Goal: Information Seeking & Learning: Learn about a topic

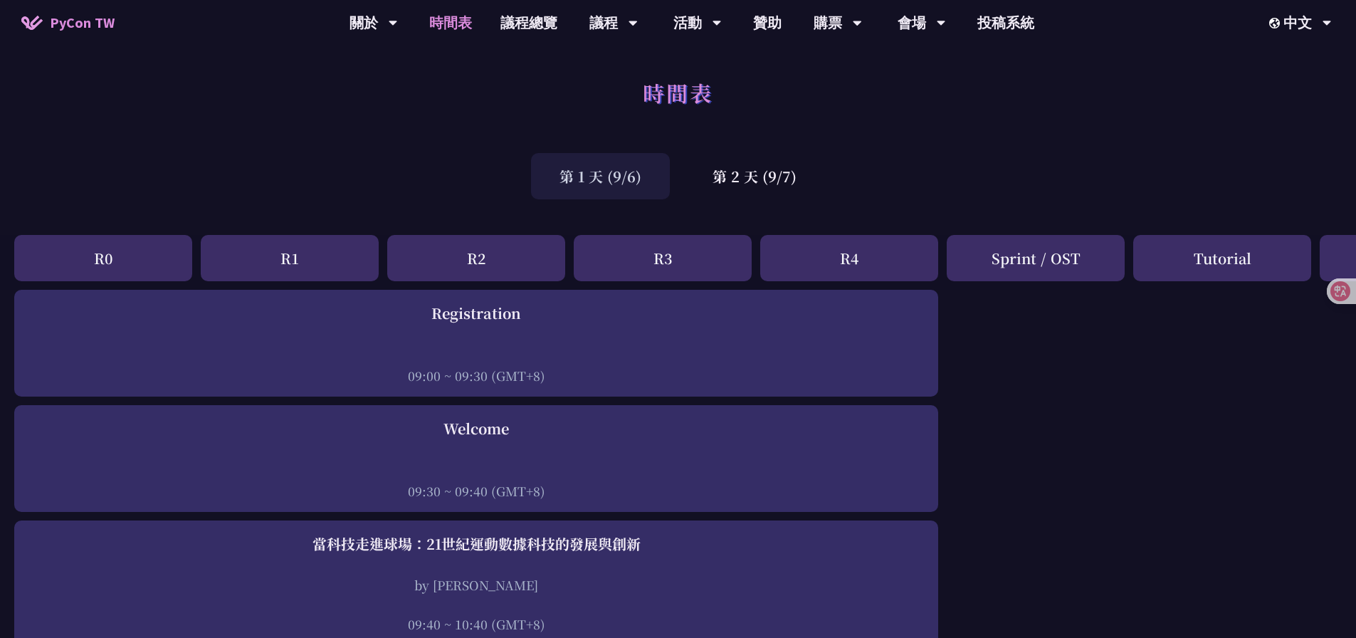
click at [1122, 139] on div "時間表" at bounding box center [678, 108] width 1356 height 75
click at [1311, 31] on div "中文" at bounding box center [1300, 23] width 63 height 46
click at [1298, 58] on div "EN" at bounding box center [1299, 65] width 85 height 33
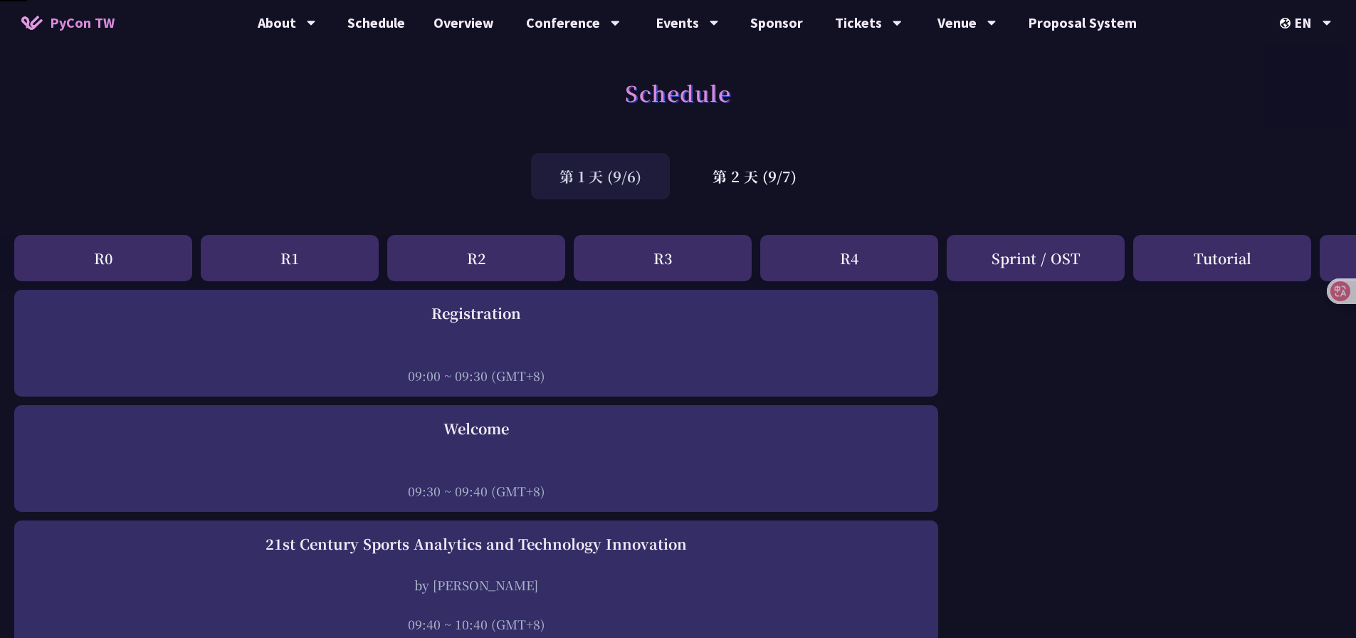
click at [1038, 159] on div "第 1 天 (9/6) 第 2 天 (9/7)" at bounding box center [678, 176] width 1356 height 60
click at [929, 169] on div "第 1 天 (9/6) 第 2 天 (9/7)" at bounding box center [678, 176] width 1356 height 60
click at [742, 174] on div "第 2 天 (9/7)" at bounding box center [754, 176] width 141 height 46
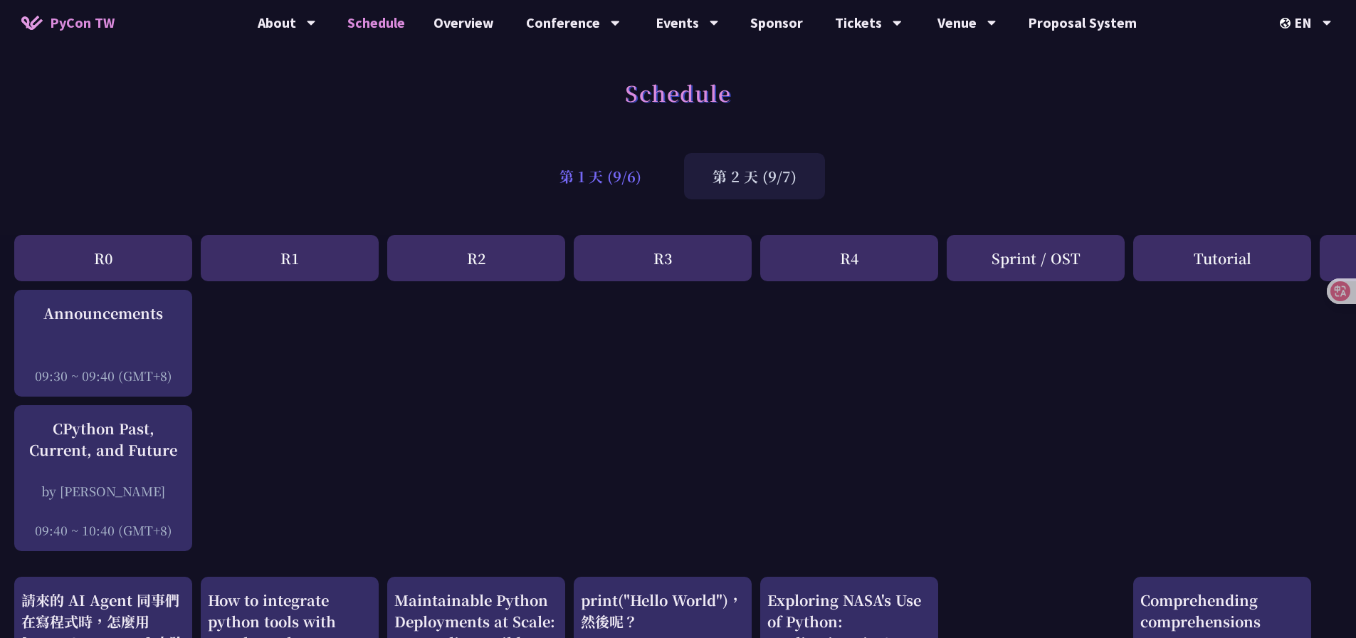
click at [603, 177] on div "第 1 天 (9/6)" at bounding box center [600, 176] width 139 height 46
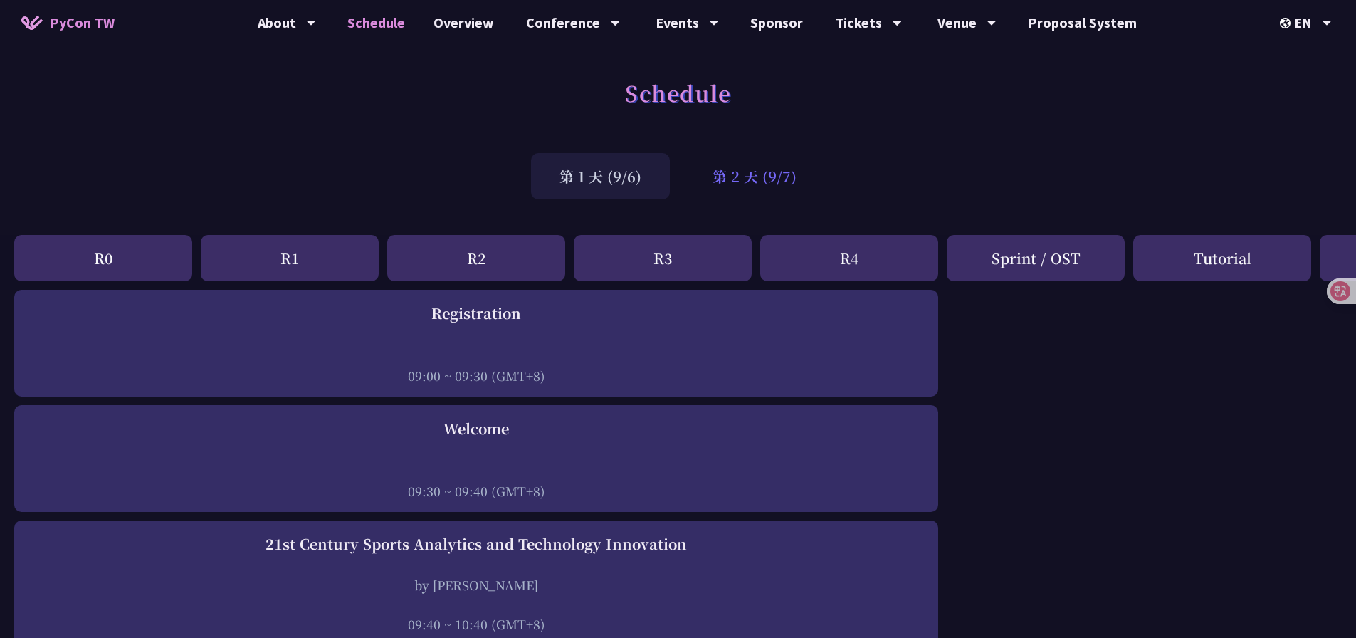
click at [762, 176] on div "第 2 天 (9/7)" at bounding box center [754, 176] width 141 height 46
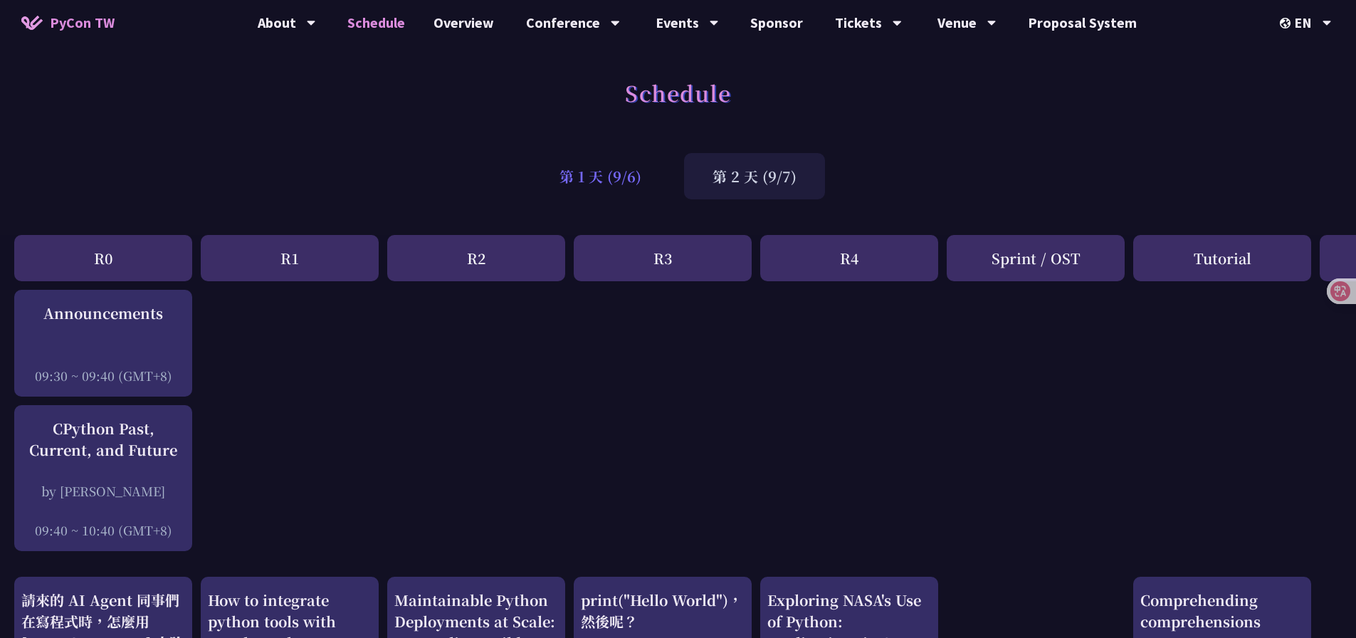
click at [635, 180] on div "第 1 天 (9/6)" at bounding box center [600, 176] width 139 height 46
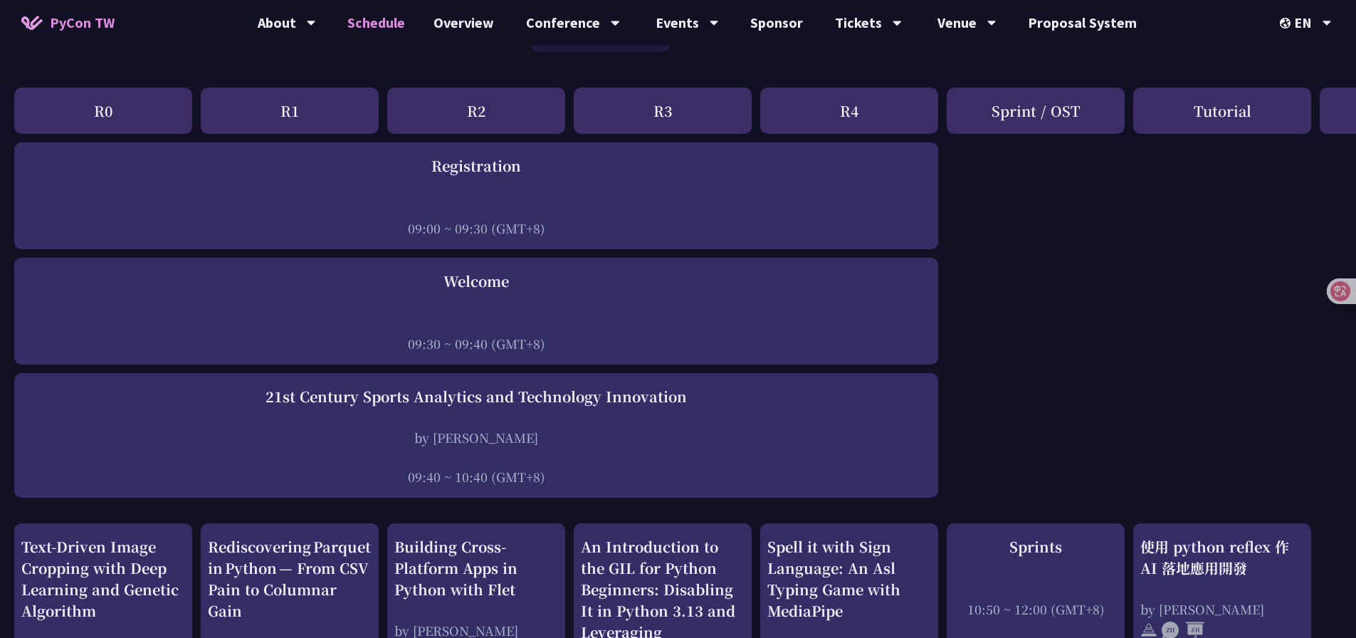
scroll to position [142, 0]
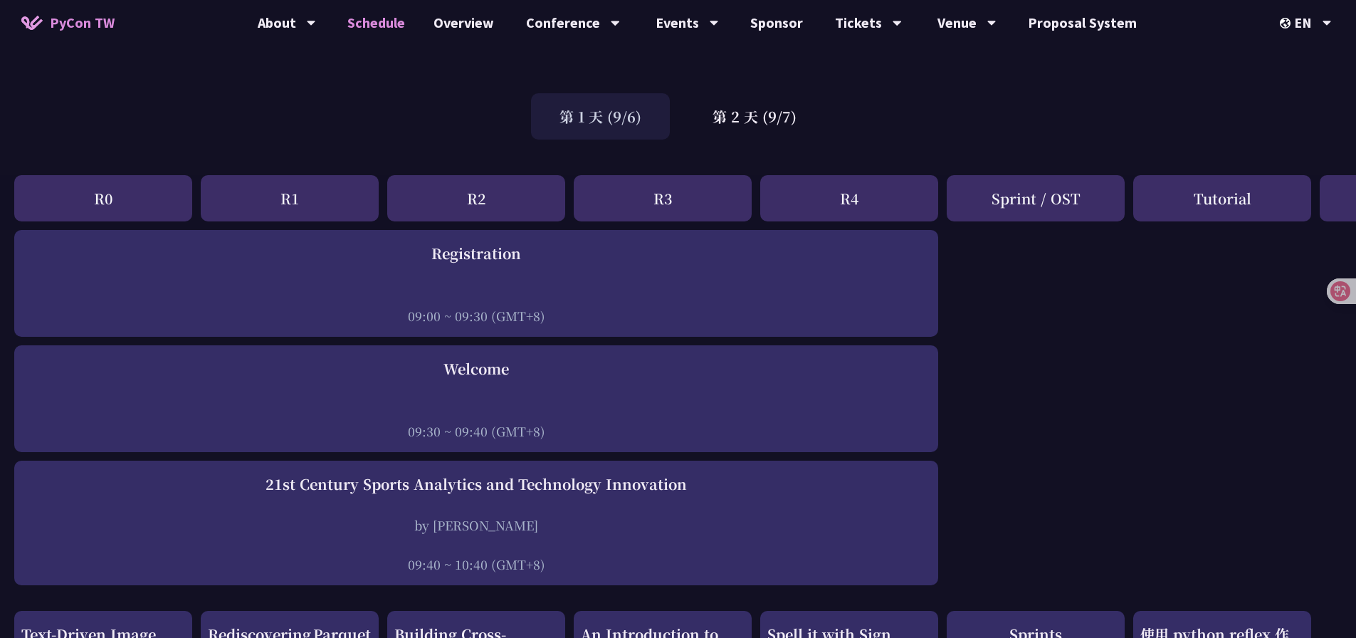
scroll to position [0, 0]
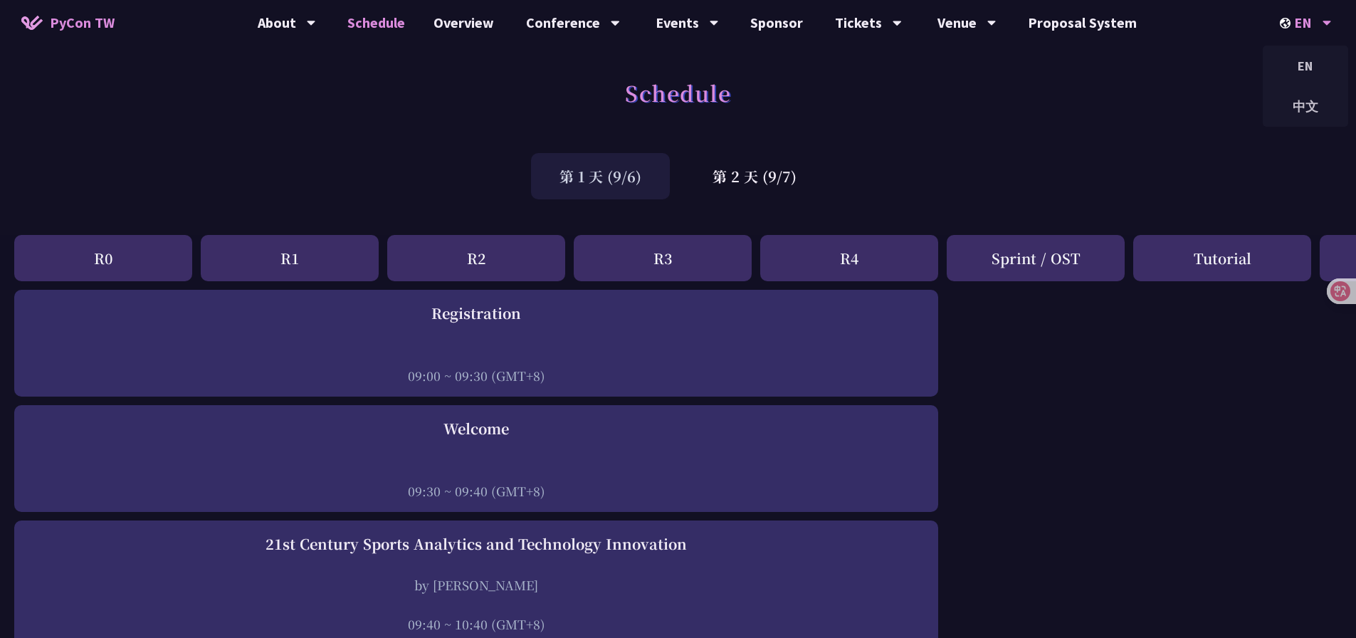
click at [1302, 19] on div "EN" at bounding box center [1306, 23] width 52 height 46
click at [1297, 97] on div "中文" at bounding box center [1305, 106] width 85 height 33
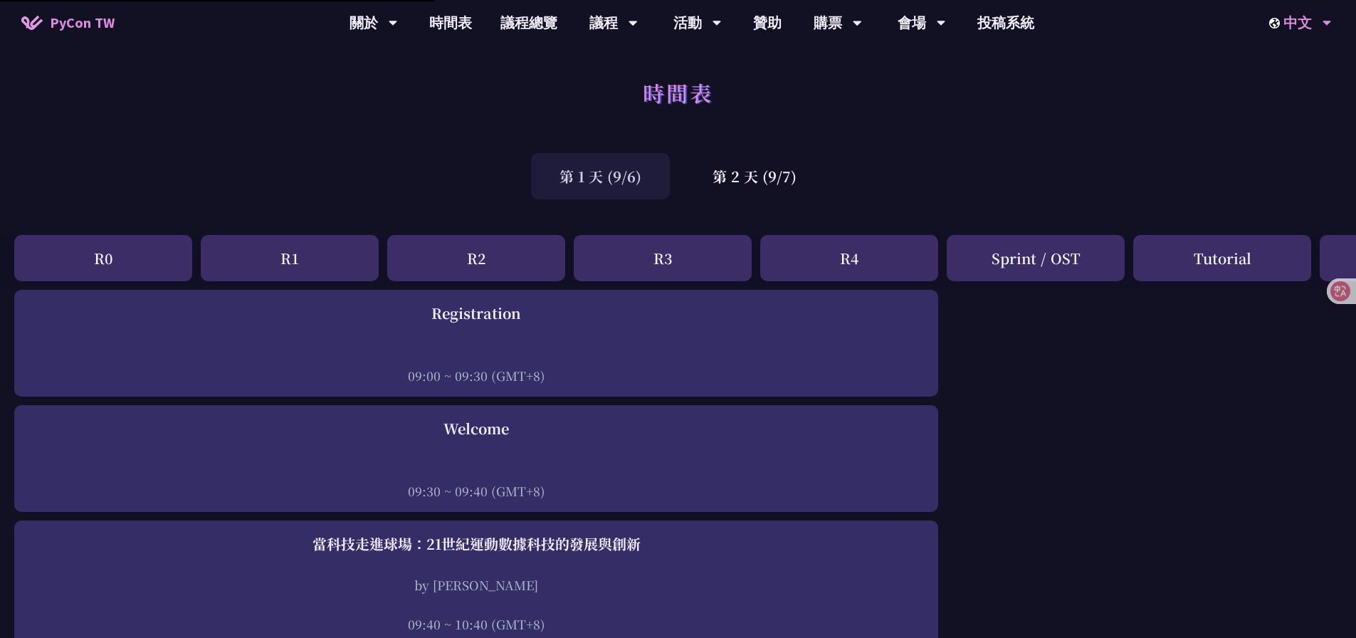
click at [1292, 29] on div "中文" at bounding box center [1300, 23] width 63 height 46
click at [1298, 102] on div "中文" at bounding box center [1299, 106] width 85 height 33
click at [1081, 176] on div "第 1 天 (9/6) 第 2 天 (9/7)" at bounding box center [678, 176] width 1356 height 60
click at [1282, 34] on div "中文" at bounding box center [1300, 23] width 63 height 46
click at [1277, 68] on div "EN" at bounding box center [1299, 65] width 85 height 33
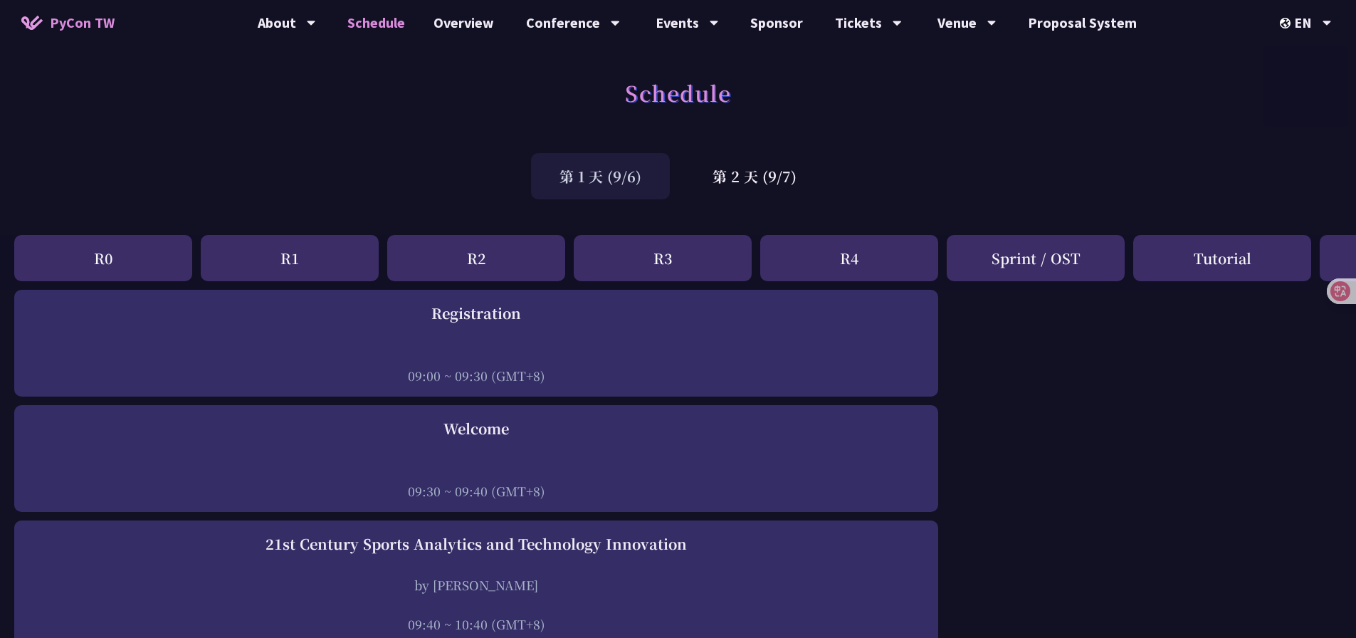
drag, startPoint x: 963, startPoint y: 185, endPoint x: 939, endPoint y: 232, distance: 52.8
click at [963, 186] on div "第 1 天 (9/6) 第 2 天 (9/7)" at bounding box center [678, 176] width 1356 height 60
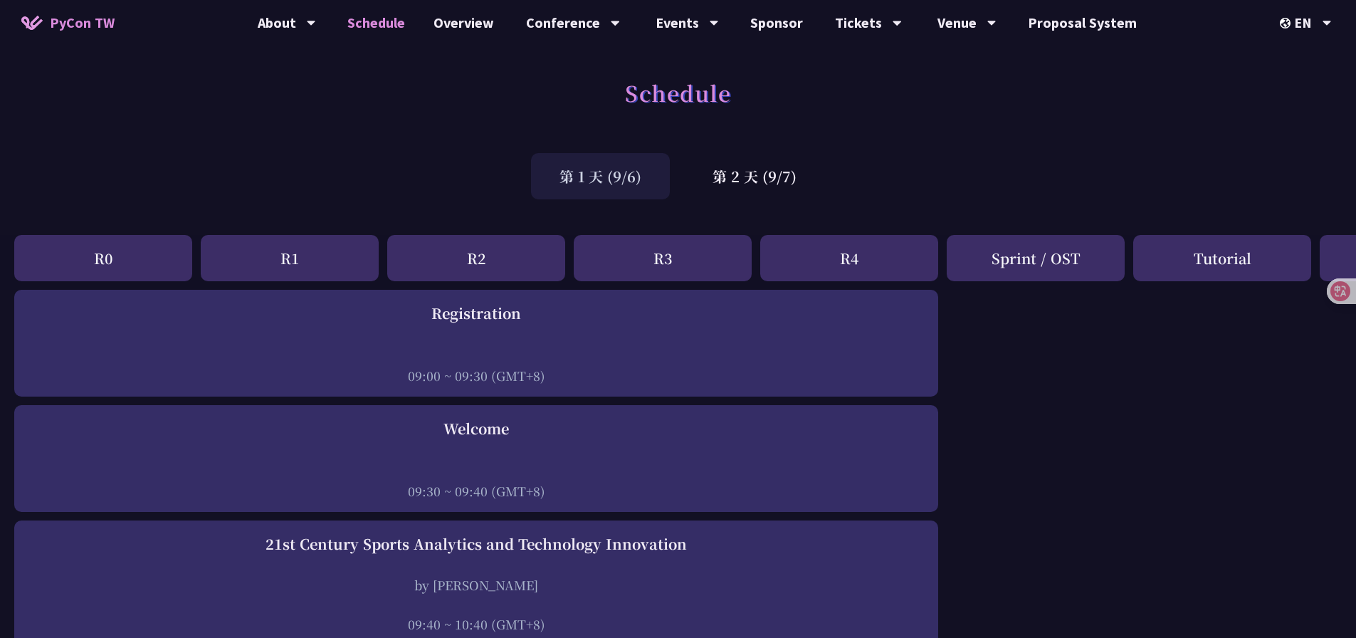
drag, startPoint x: 1291, startPoint y: 428, endPoint x: 1228, endPoint y: 374, distance: 82.8
drag, startPoint x: 1108, startPoint y: 130, endPoint x: 1182, endPoint y: 115, distance: 75.7
click at [1120, 129] on div "Schedule" at bounding box center [678, 108] width 1356 height 75
click at [1337, 20] on div "EN EN 中文" at bounding box center [1306, 23] width 88 height 46
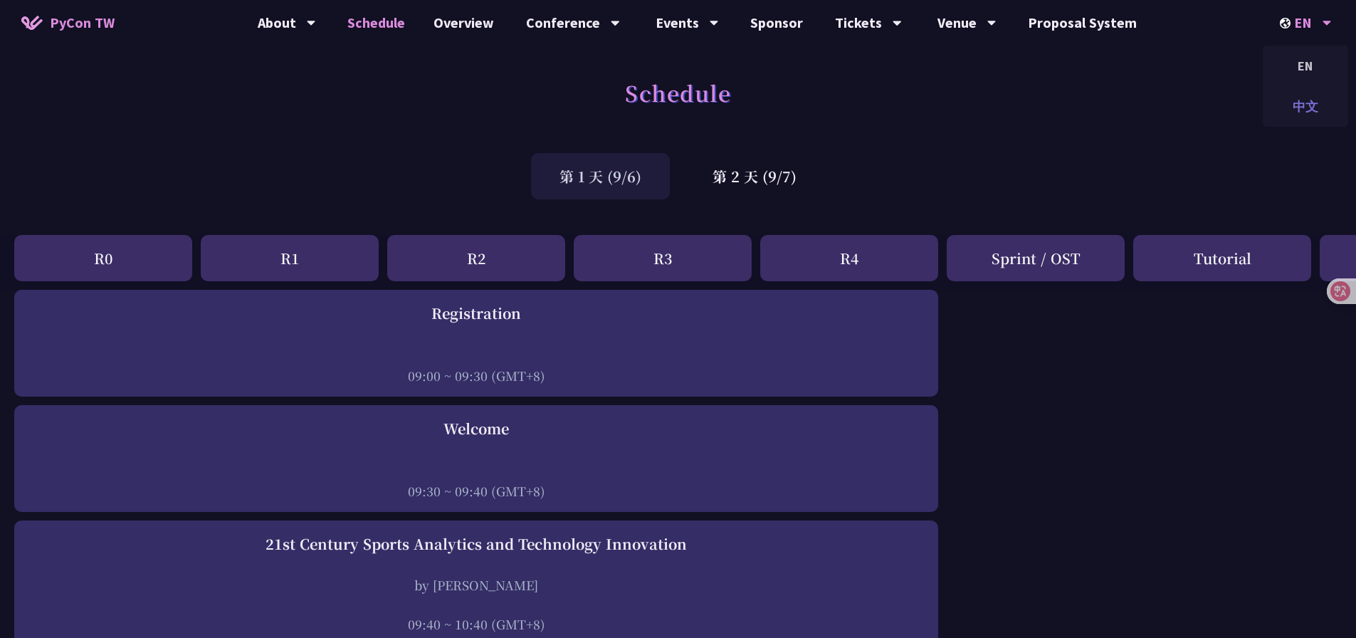
click at [1306, 103] on div "中文" at bounding box center [1305, 106] width 85 height 33
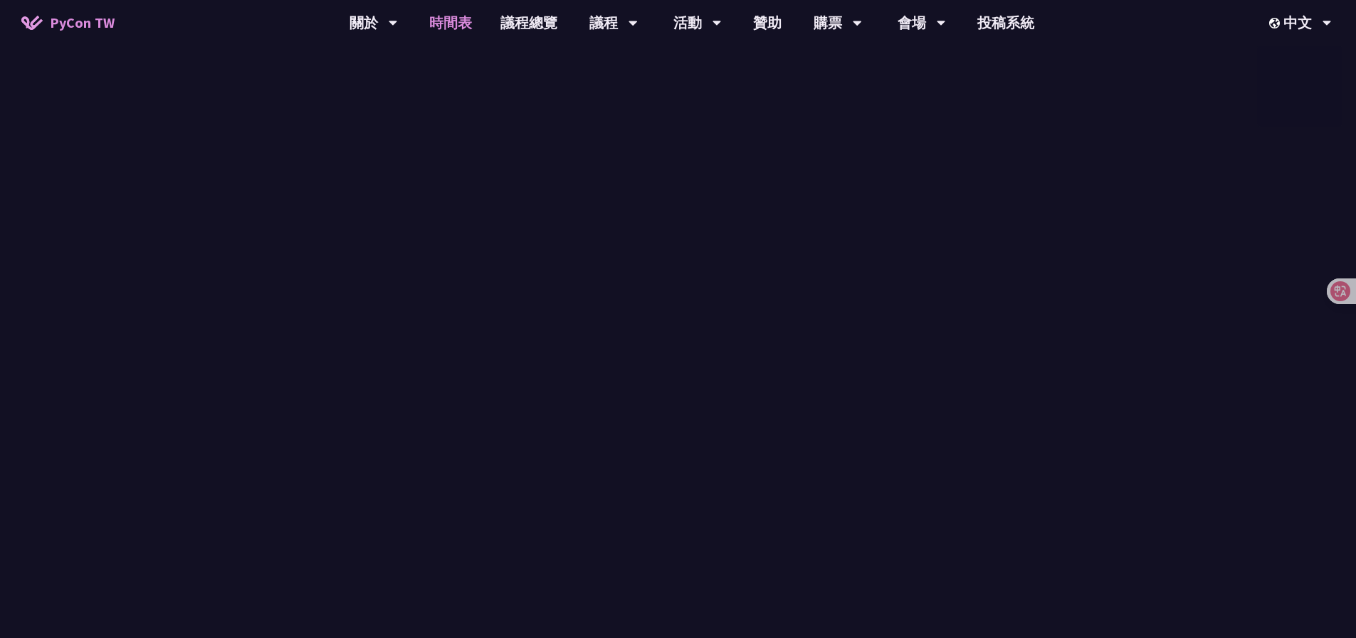
click at [1113, 147] on div "時間表 第 1 天 (9/6) 第 2 天 (9/7)" at bounding box center [678, 138] width 1356 height 135
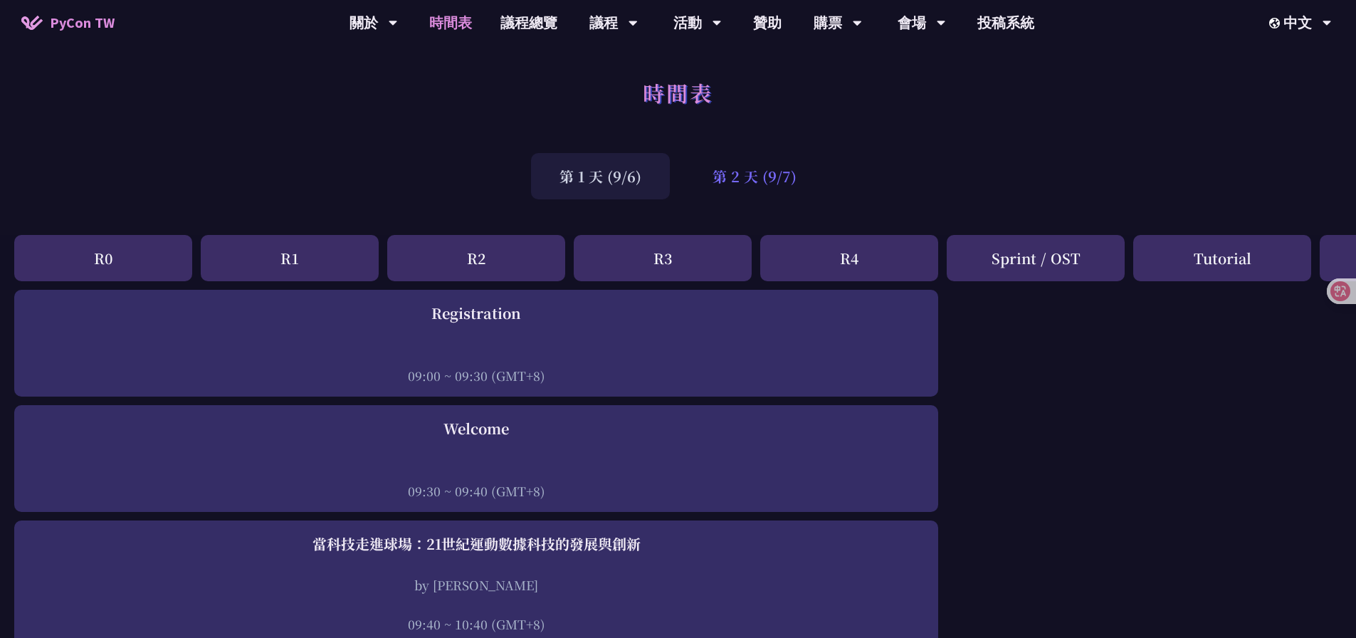
click at [774, 190] on div "第 2 天 (9/7)" at bounding box center [754, 176] width 141 height 46
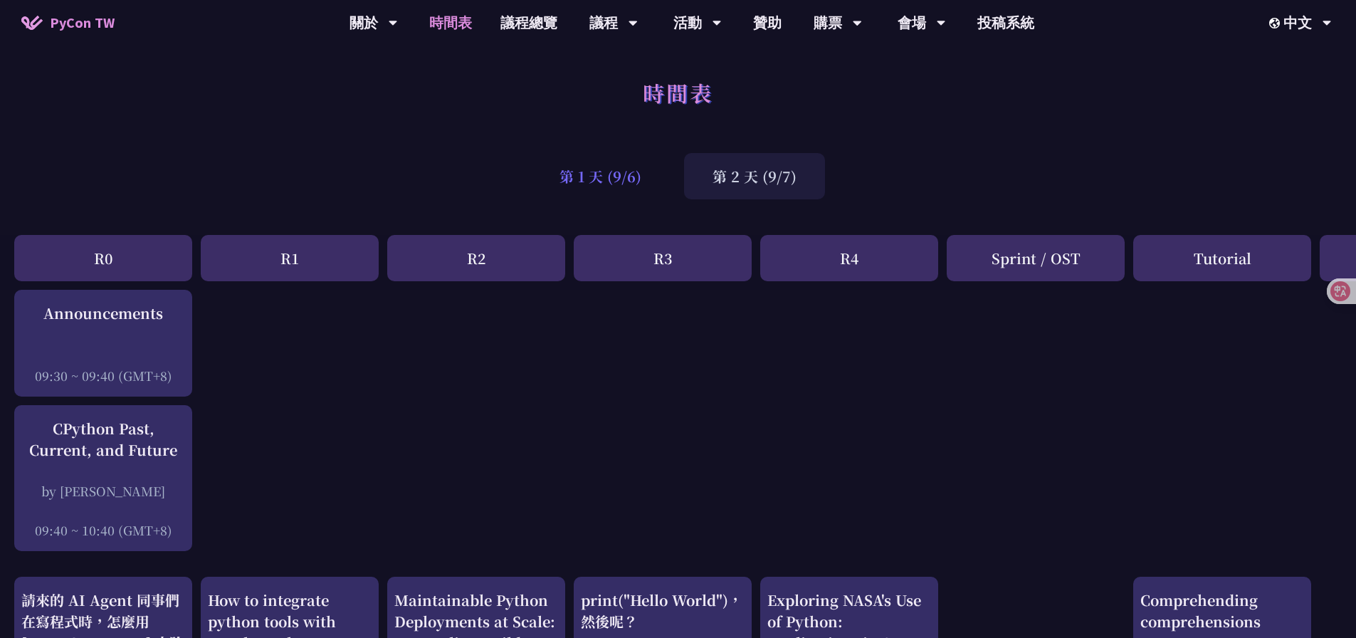
click at [649, 186] on div "第 1 天 (9/6)" at bounding box center [600, 176] width 139 height 46
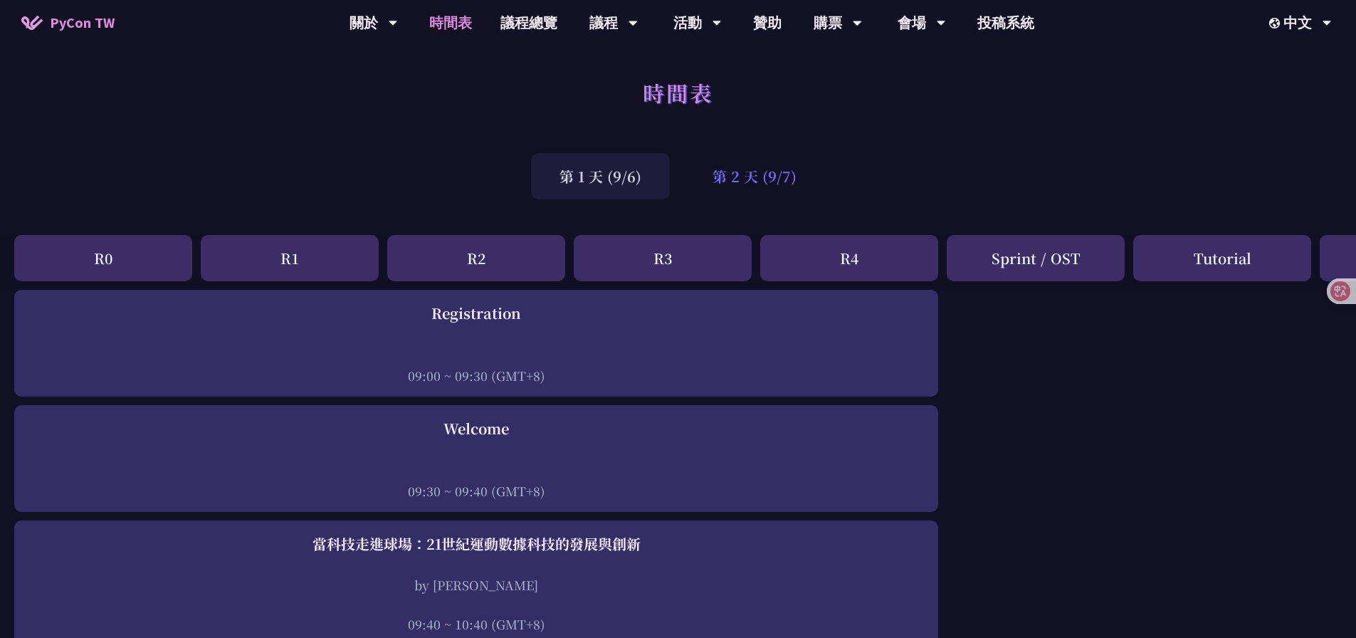
click at [769, 187] on div "第 2 天 (9/7)" at bounding box center [754, 176] width 141 height 46
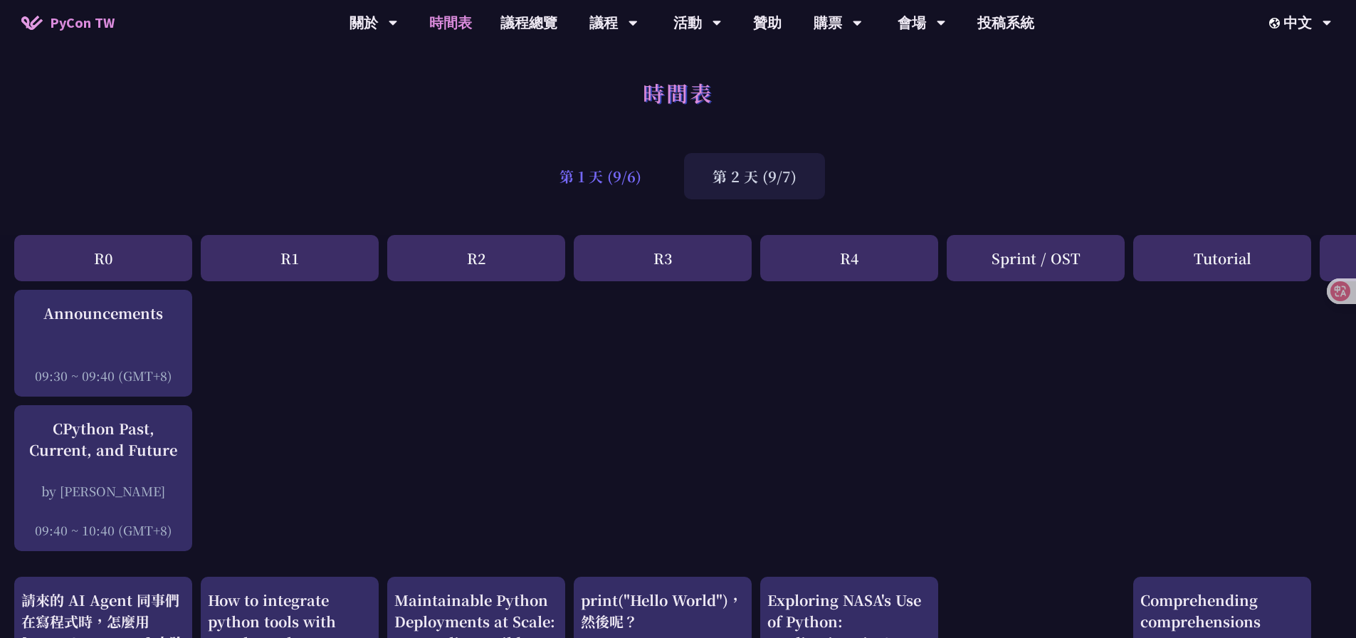
click at [641, 187] on div "第 1 天 (9/6)" at bounding box center [600, 176] width 139 height 46
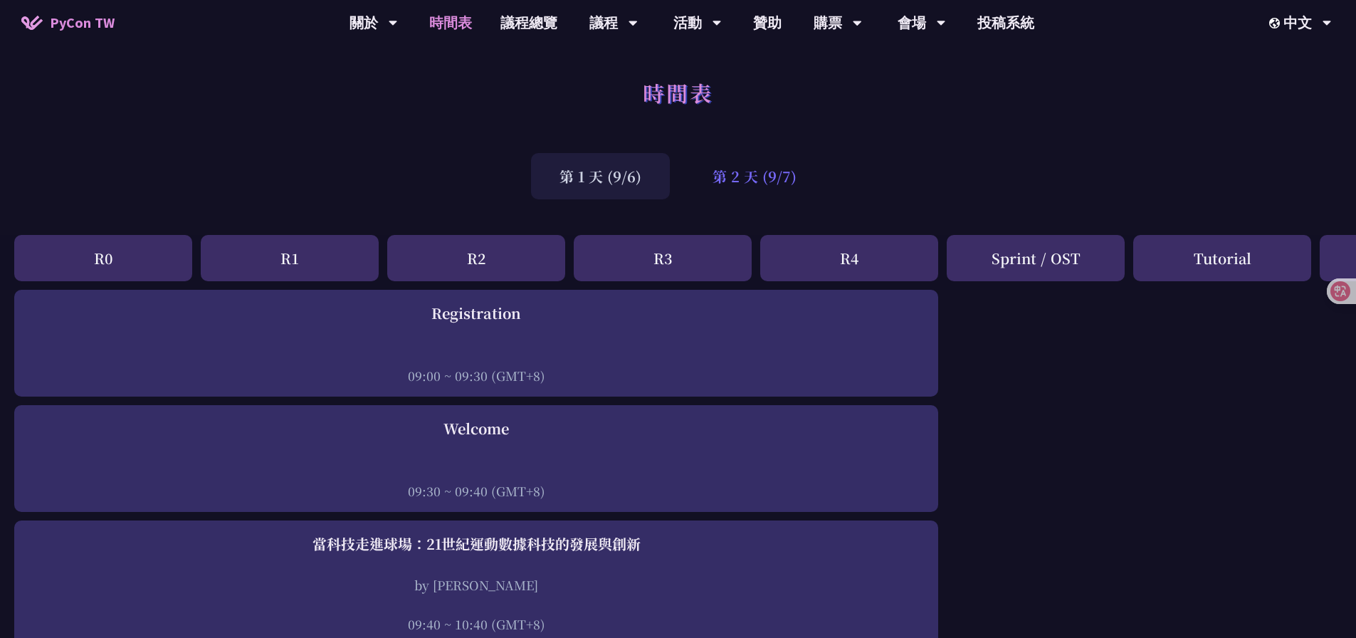
click at [753, 182] on div "第 2 天 (9/7)" at bounding box center [754, 176] width 141 height 46
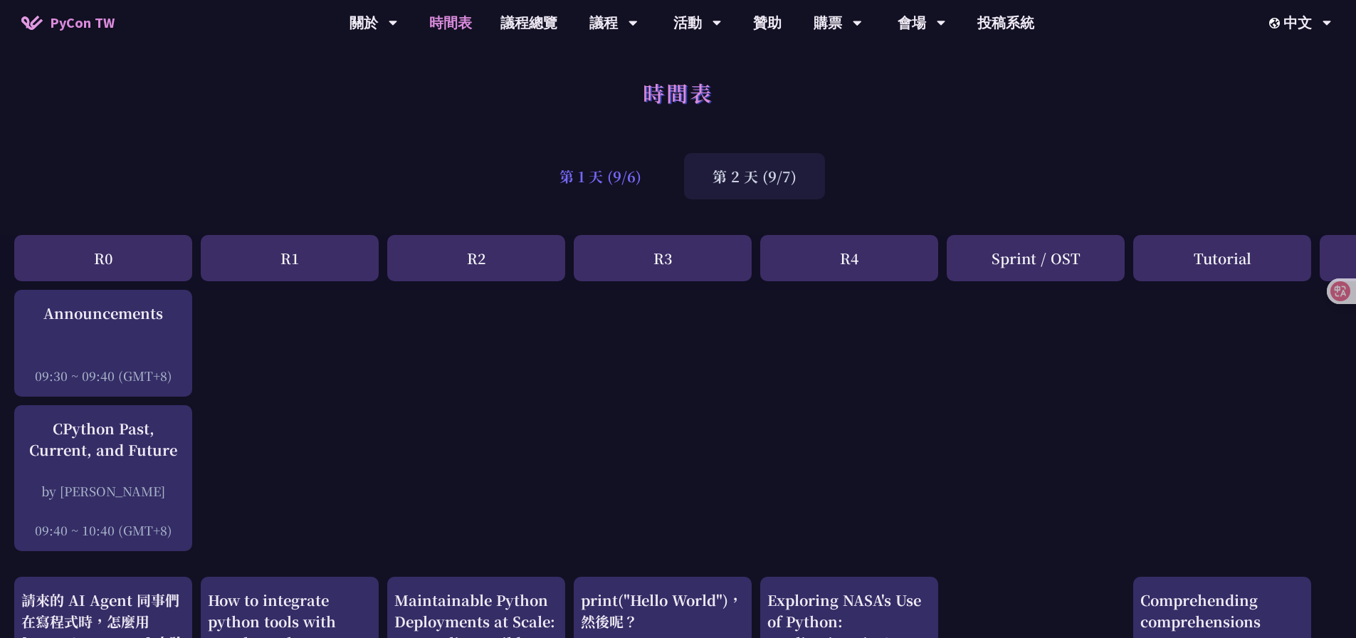
drag, startPoint x: 628, startPoint y: 176, endPoint x: 636, endPoint y: 178, distance: 8.7
click at [627, 176] on div "第 1 天 (9/6)" at bounding box center [600, 176] width 139 height 46
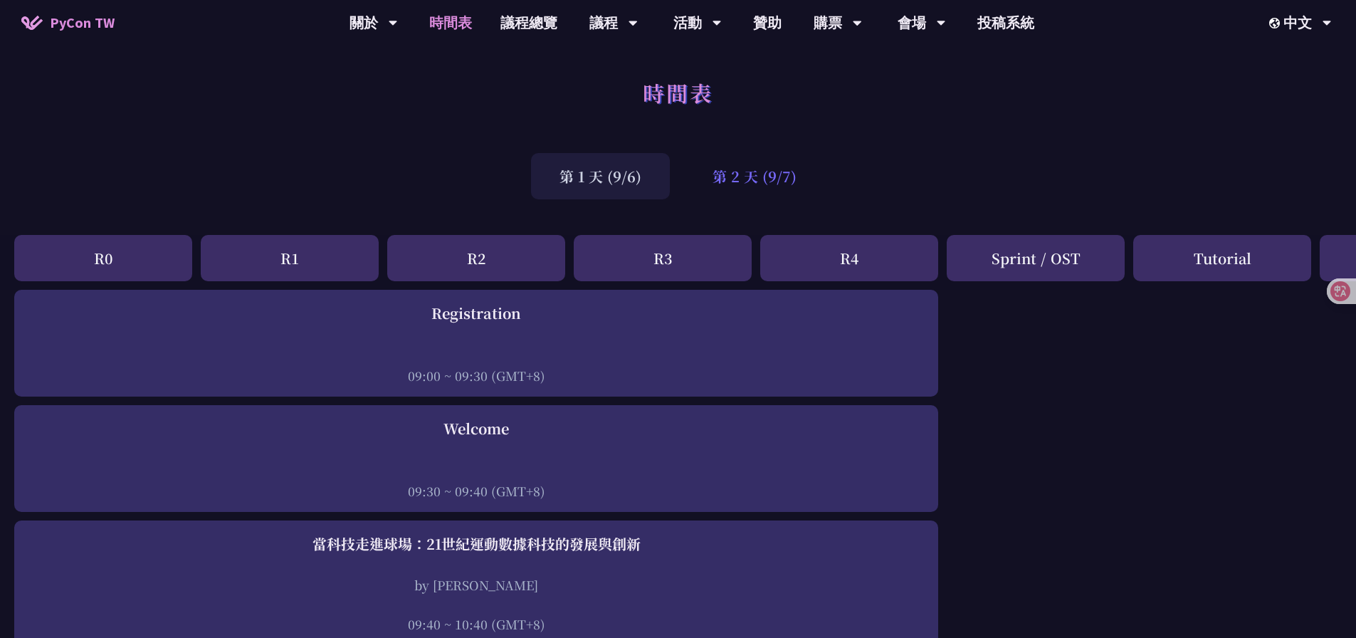
click at [799, 174] on div "第 2 天 (9/7)" at bounding box center [754, 176] width 141 height 46
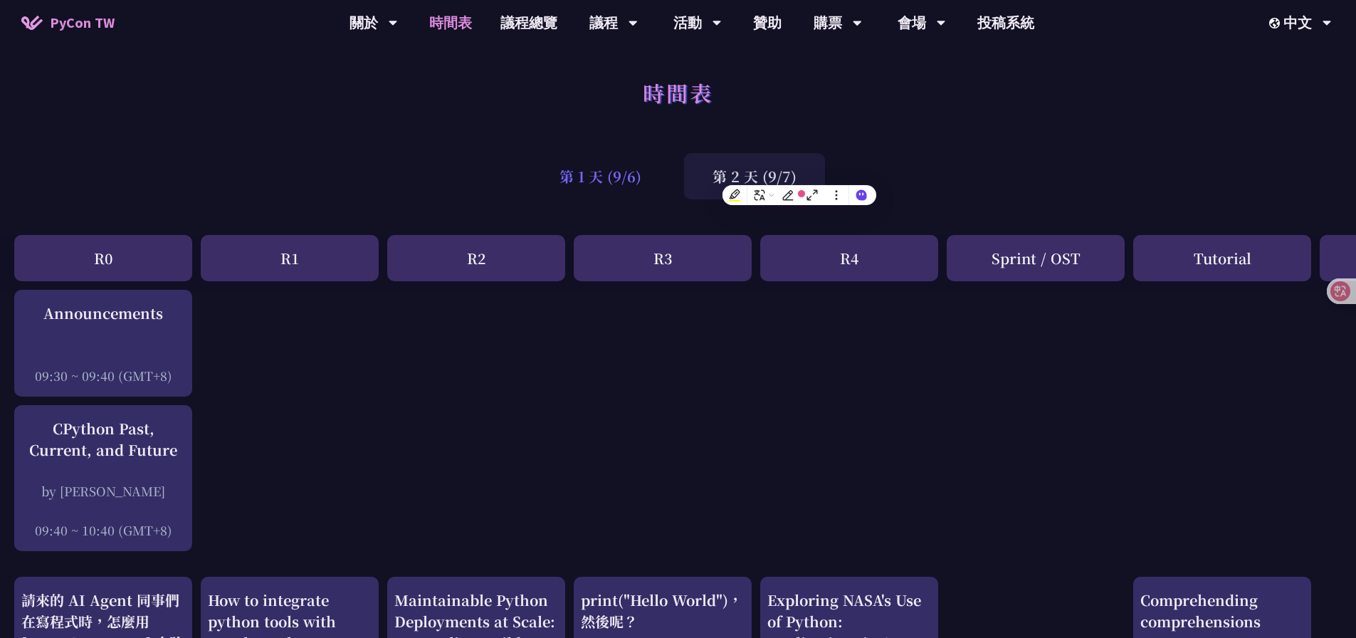
drag, startPoint x: 613, startPoint y: 174, endPoint x: 626, endPoint y: 174, distance: 12.8
click at [613, 174] on div "第 1 天 (9/6)" at bounding box center [600, 176] width 139 height 46
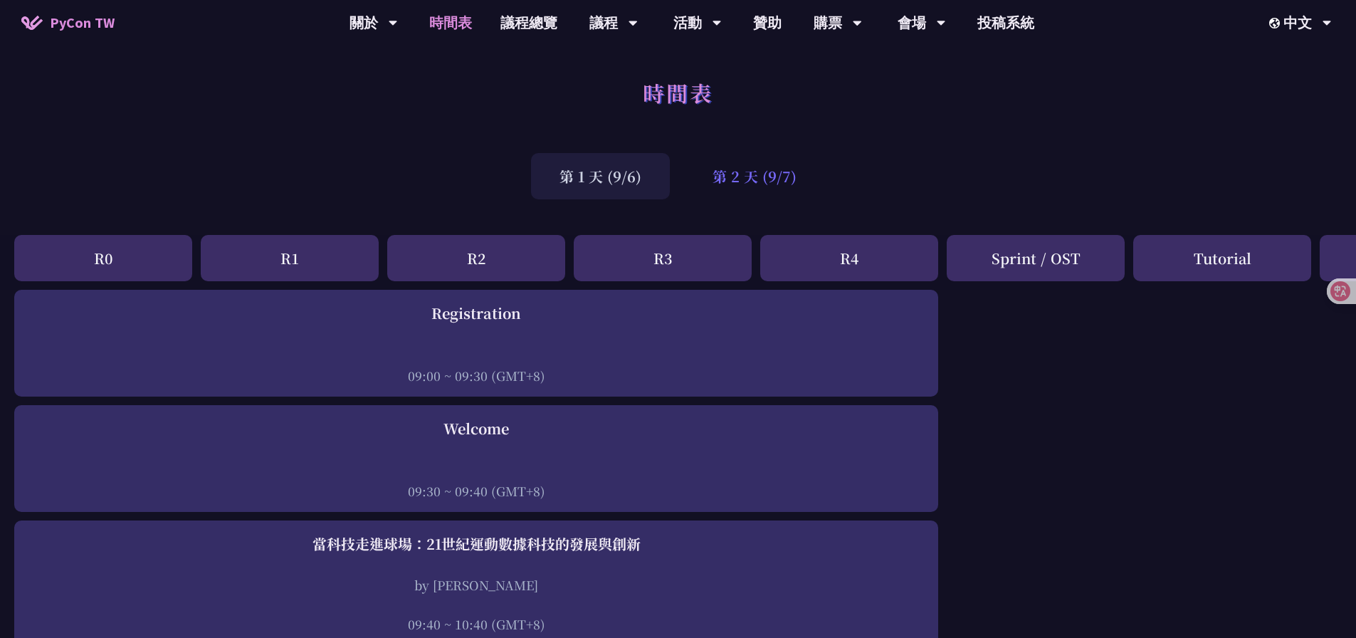
click at [752, 173] on div "第 2 天 (9/7)" at bounding box center [754, 176] width 141 height 46
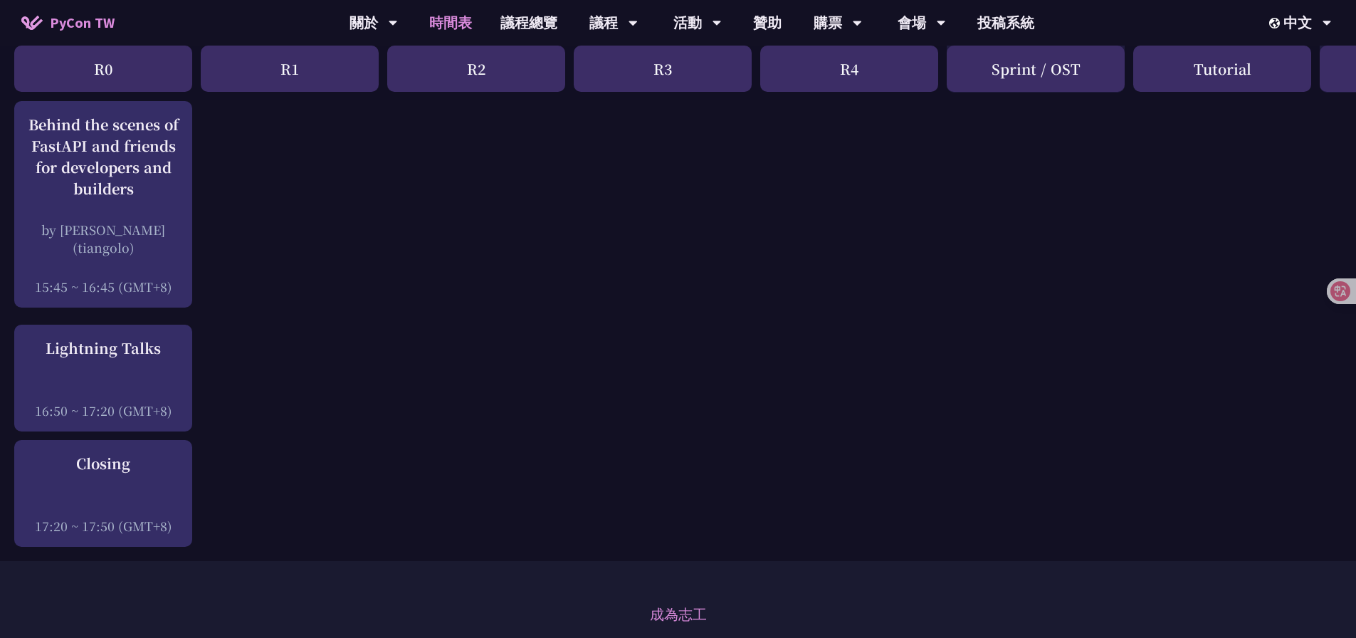
scroll to position [2267, 0]
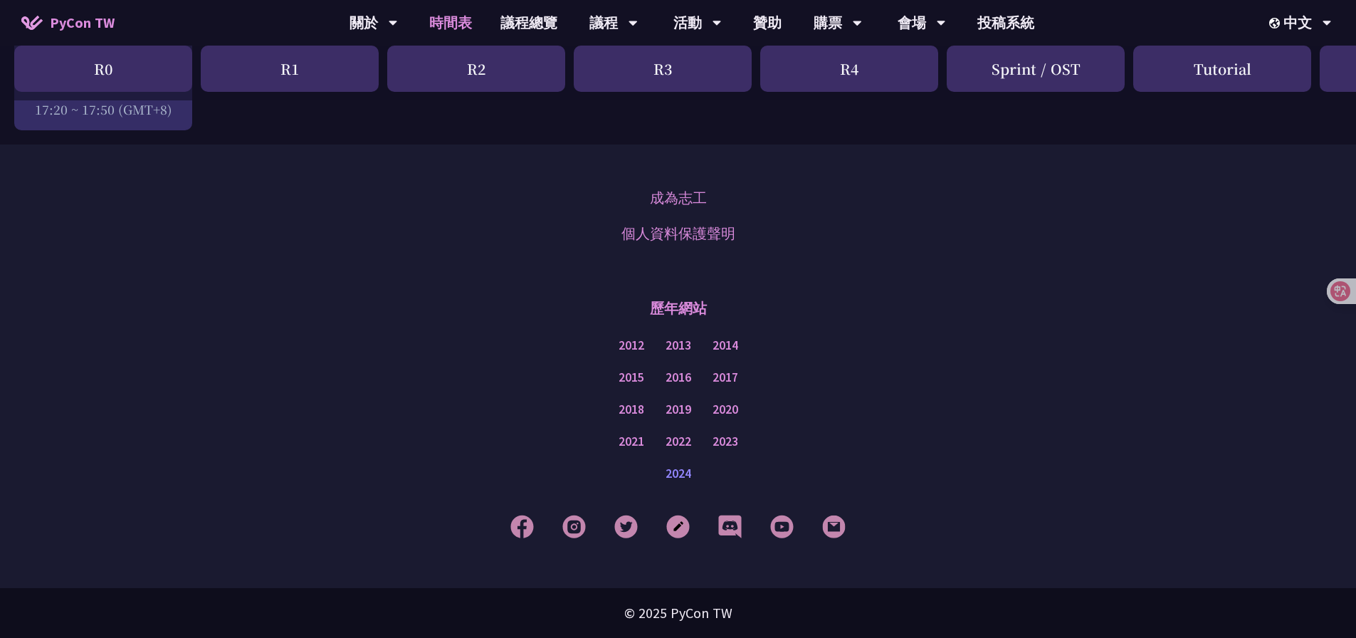
click at [686, 475] on link "2024" at bounding box center [678, 474] width 26 height 18
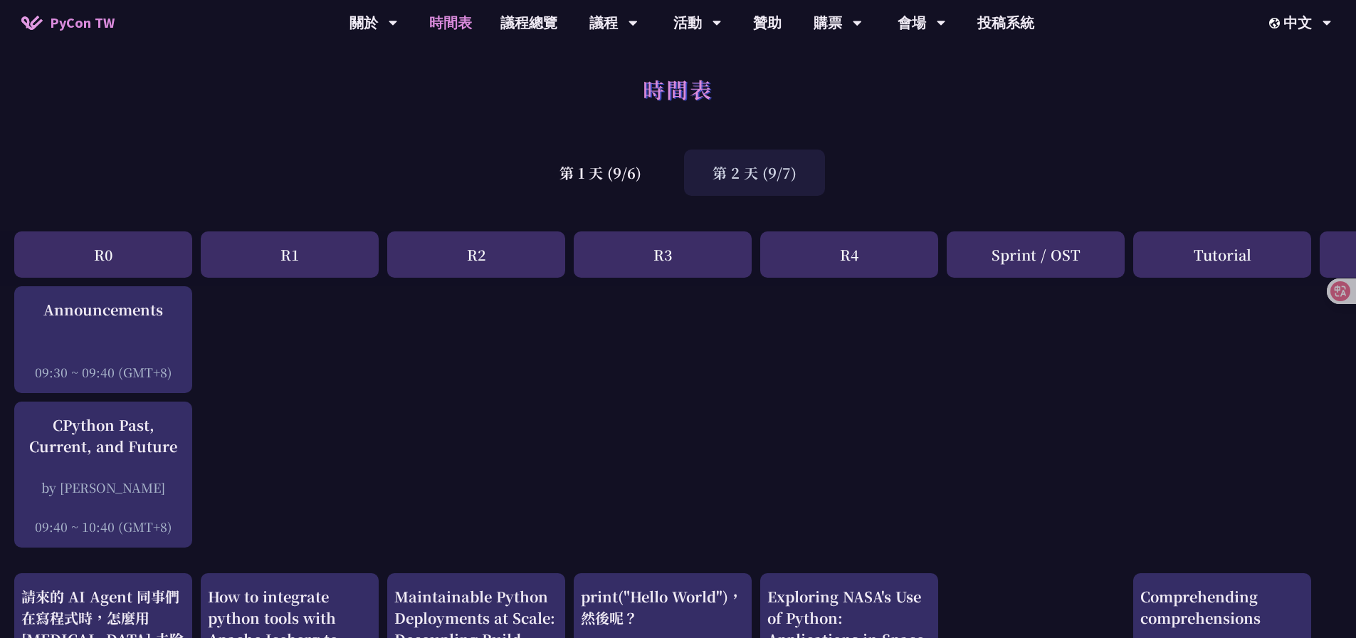
scroll to position [0, 0]
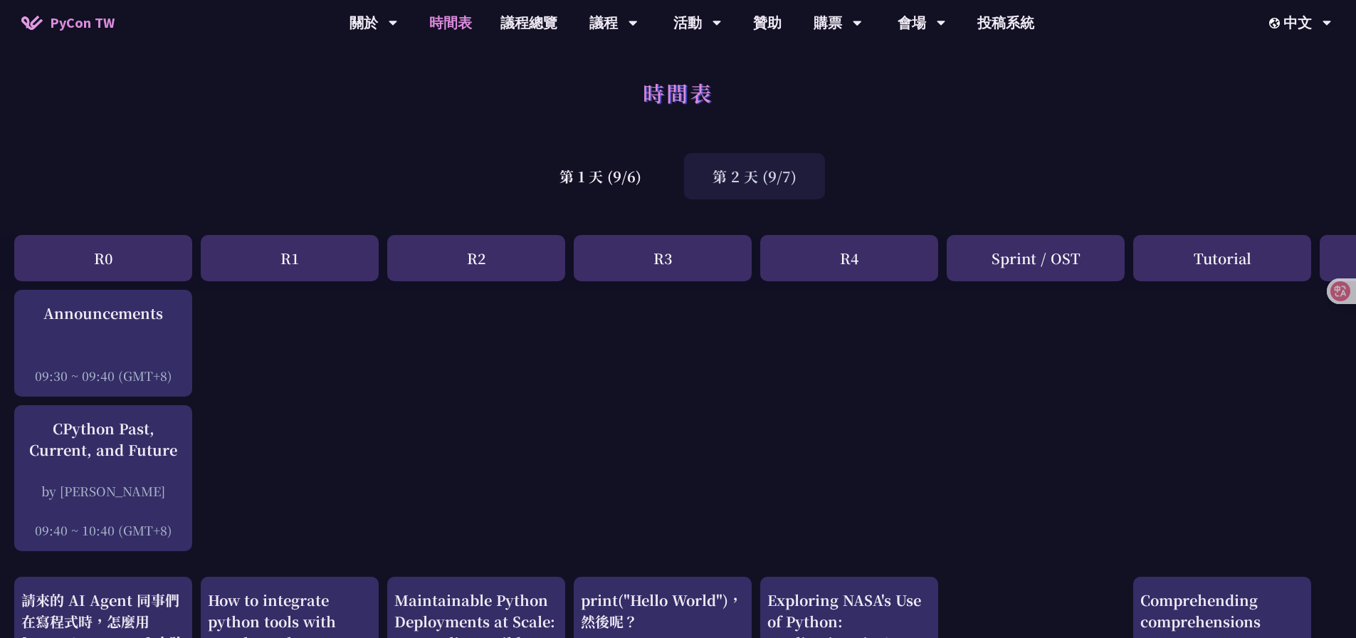
click at [915, 169] on div "第 1 天 (9/6) 第 2 天 (9/7)" at bounding box center [678, 176] width 1356 height 60
